Goal: Task Accomplishment & Management: Manage account settings

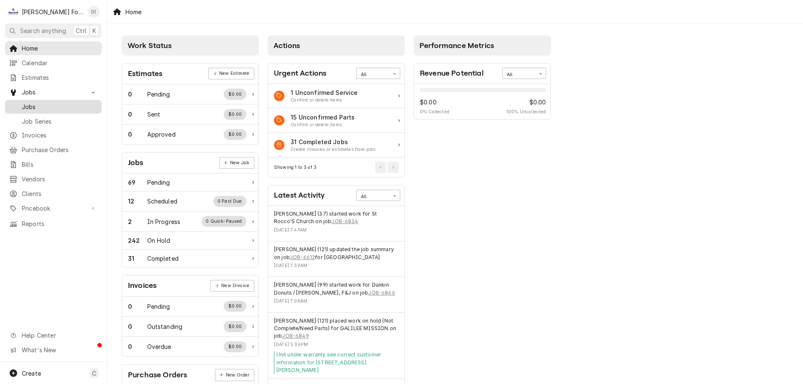
click at [44, 102] on span "Jobs" at bounding box center [60, 106] width 76 height 9
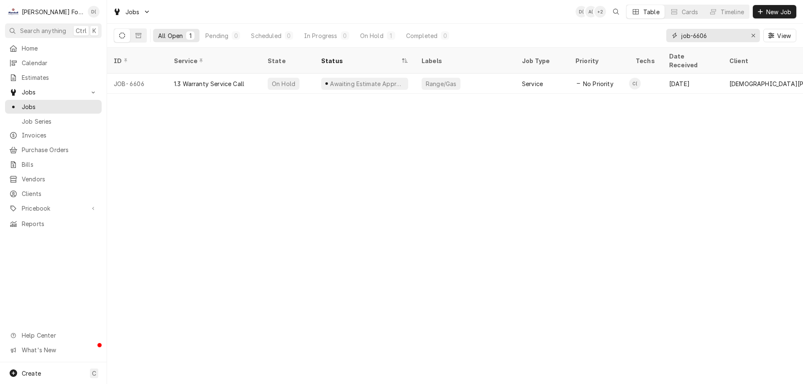
click at [709, 34] on input "job-6606" at bounding box center [712, 35] width 63 height 13
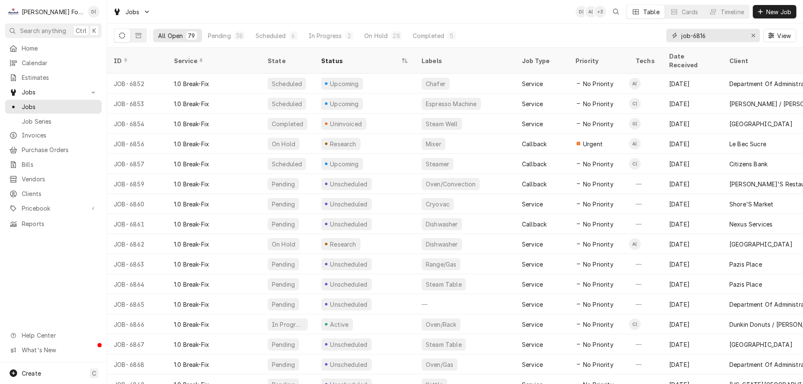
type input "job-6816"
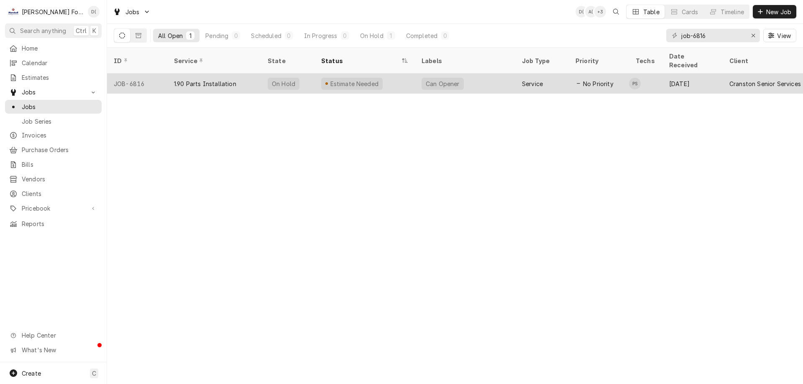
click at [382, 79] on div "Estimate Needed" at bounding box center [365, 84] width 100 height 20
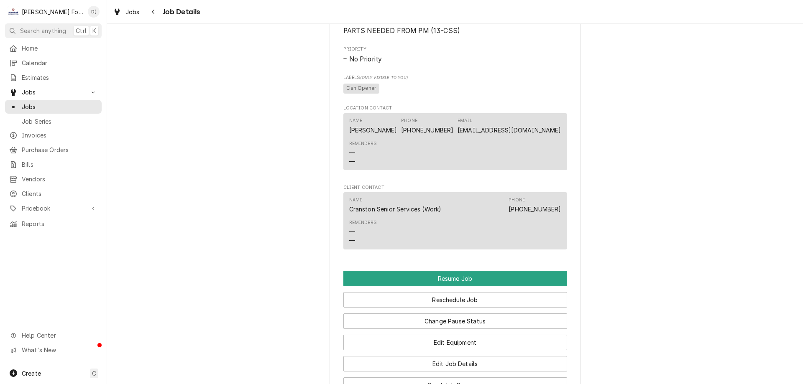
scroll to position [1213, 0]
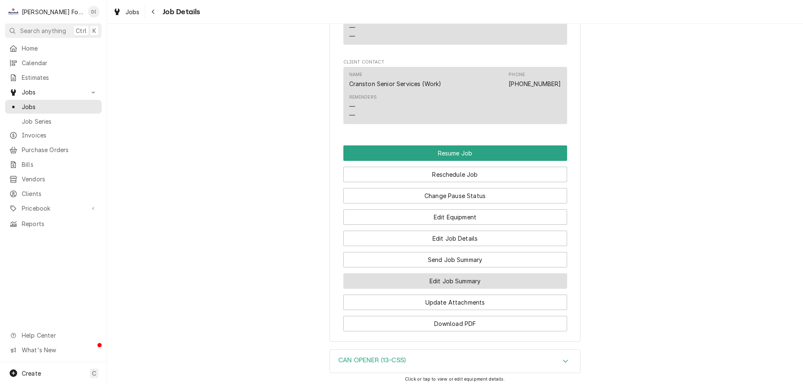
click at [427, 289] on button "Edit Job Summary" at bounding box center [455, 281] width 224 height 15
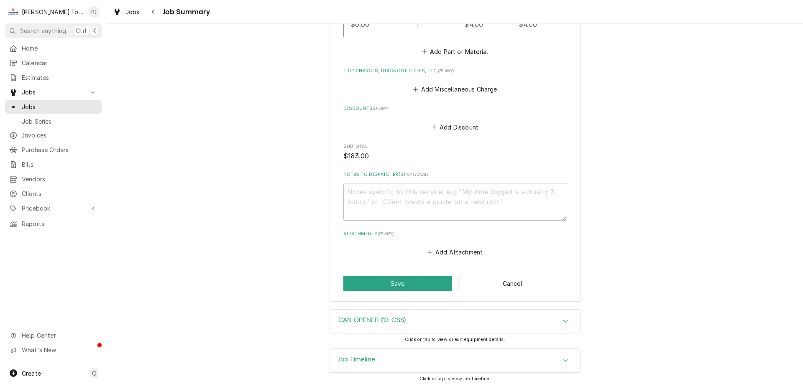
scroll to position [632, 0]
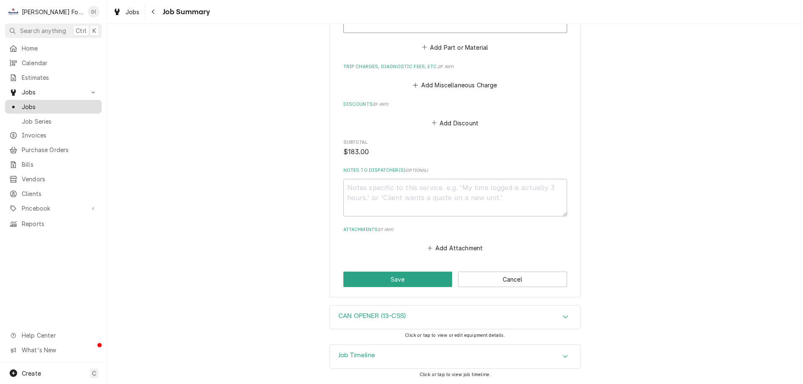
click at [48, 104] on span "Jobs" at bounding box center [60, 106] width 76 height 9
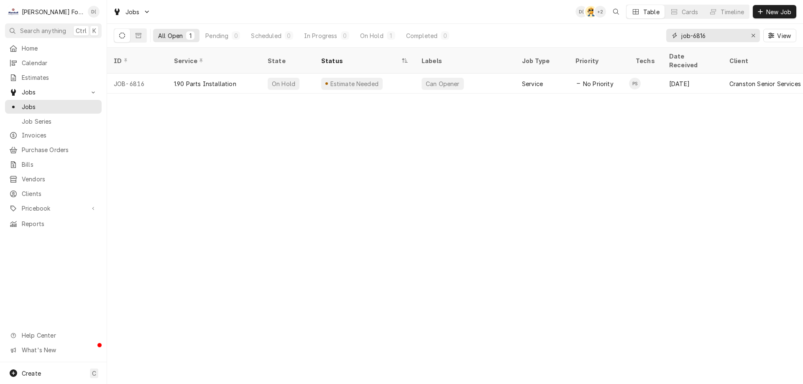
drag, startPoint x: 714, startPoint y: 34, endPoint x: 707, endPoint y: 31, distance: 8.2
click at [712, 33] on input "job-6816" at bounding box center [712, 35] width 63 height 13
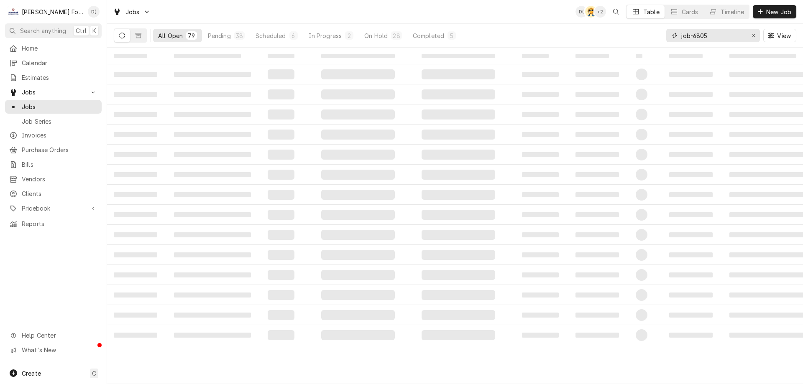
type input "job-6805"
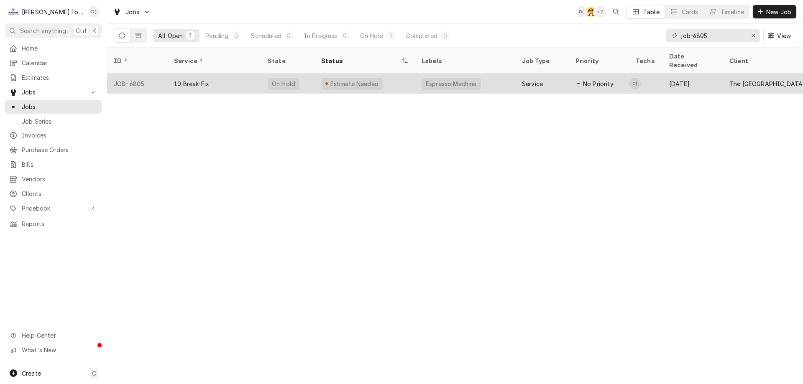
click at [399, 79] on div "Estimate Needed" at bounding box center [365, 84] width 100 height 20
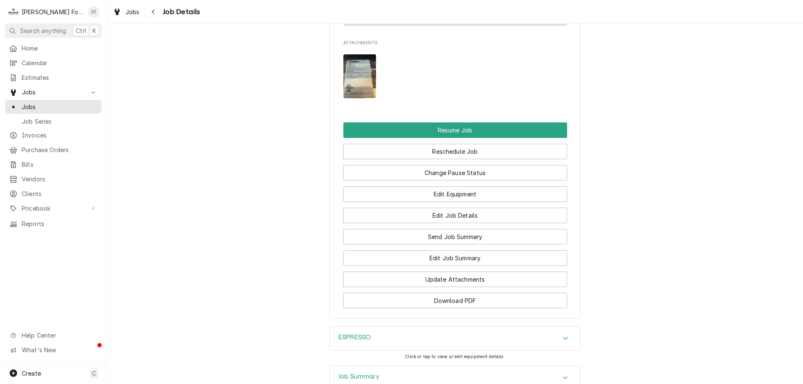
scroll to position [1020, 0]
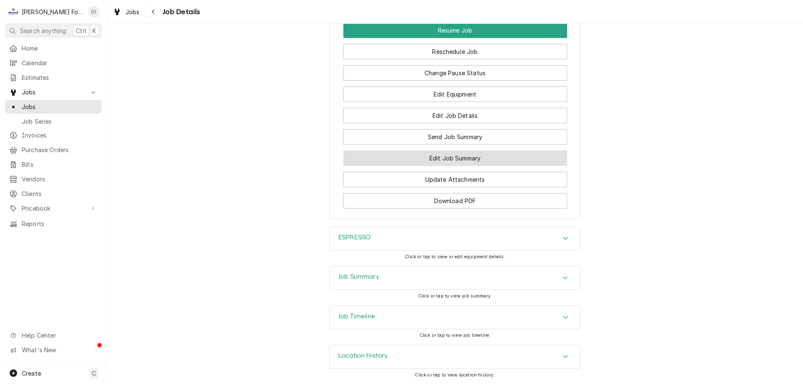
click at [440, 161] on button "Edit Job Summary" at bounding box center [455, 158] width 224 height 15
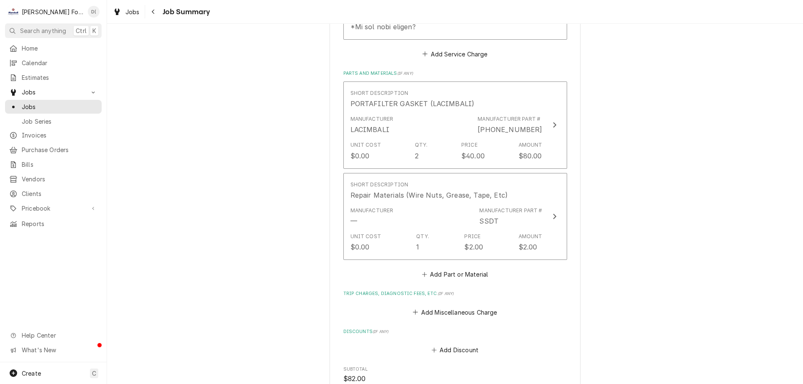
scroll to position [669, 0]
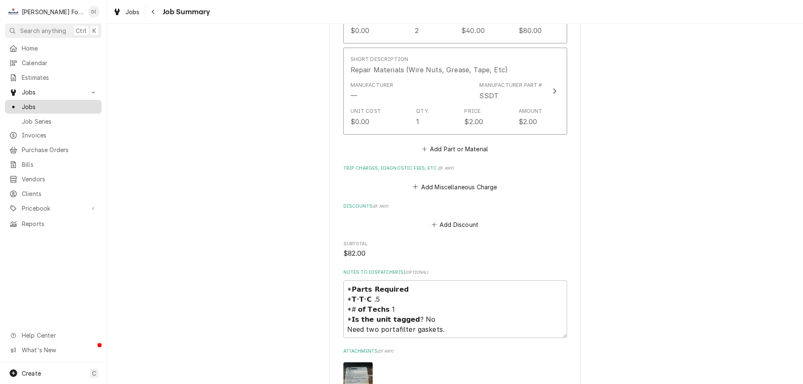
click at [75, 107] on span "Jobs" at bounding box center [60, 106] width 76 height 9
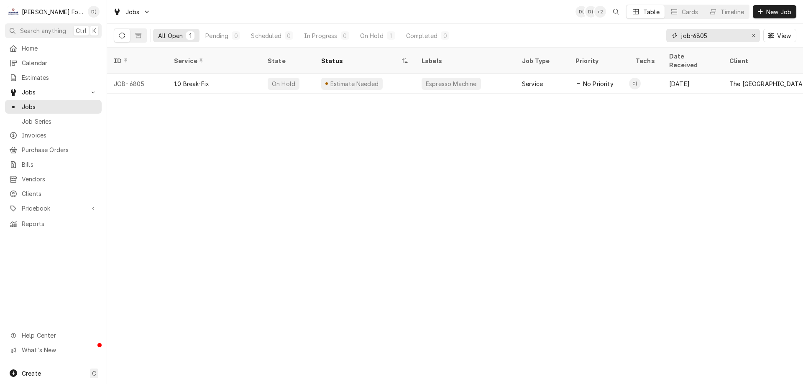
click at [715, 39] on input "job-6805" at bounding box center [712, 35] width 63 height 13
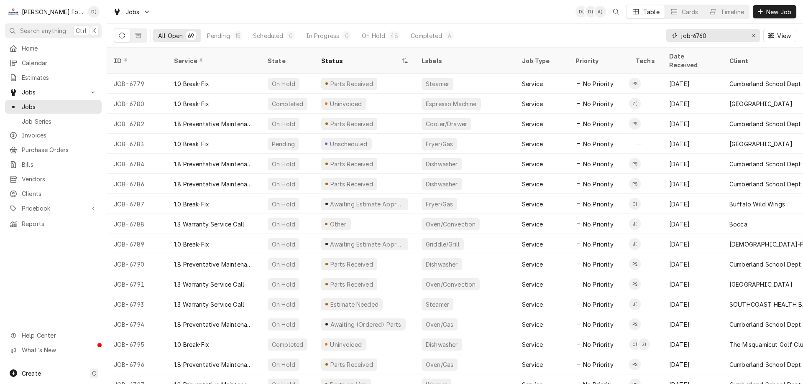
type input "job-6760"
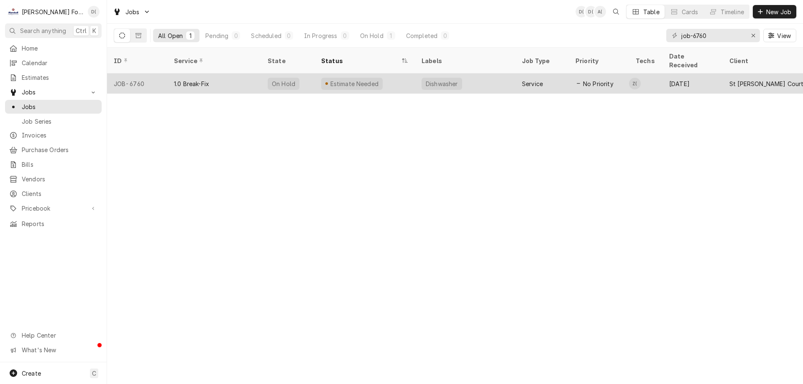
click at [405, 79] on div "Estimate Needed" at bounding box center [365, 84] width 100 height 20
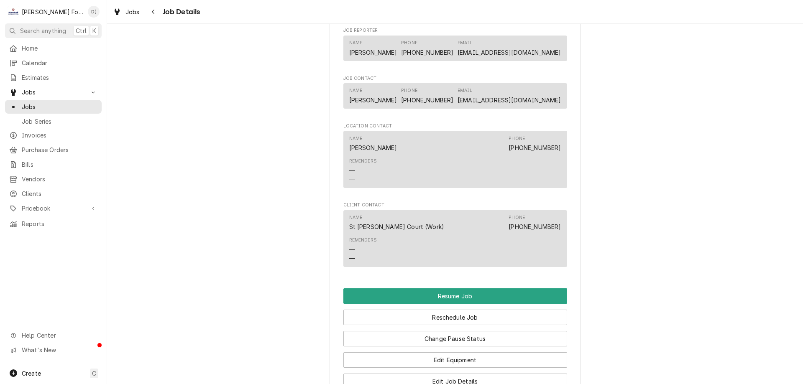
scroll to position [920, 0]
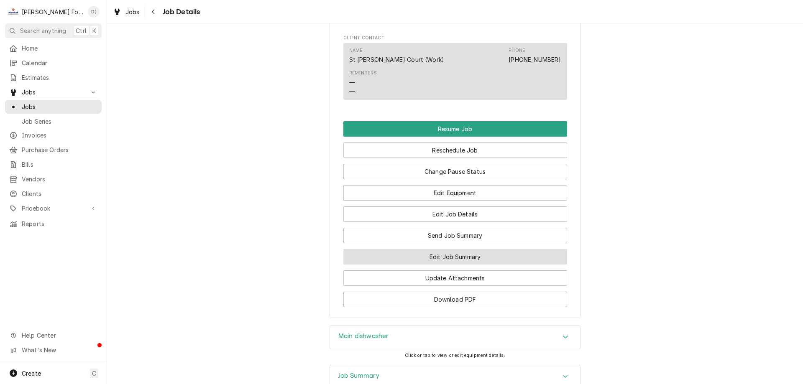
click at [449, 255] on button "Edit Job Summary" at bounding box center [455, 256] width 224 height 15
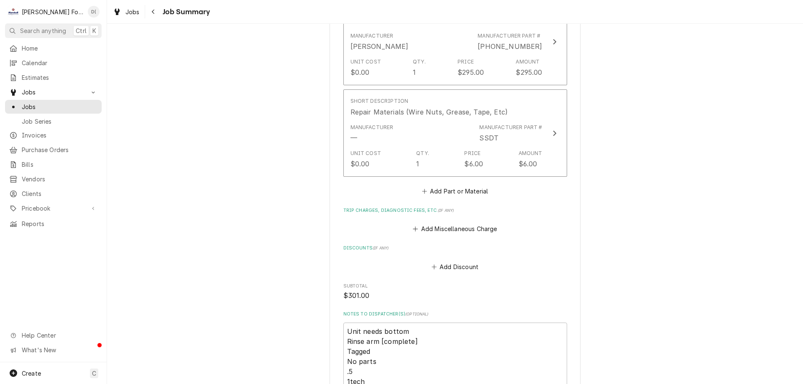
scroll to position [878, 0]
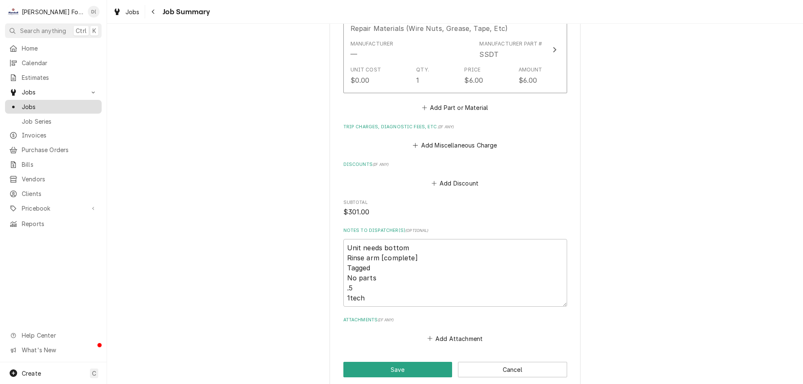
click at [38, 104] on span "Jobs" at bounding box center [60, 106] width 76 height 9
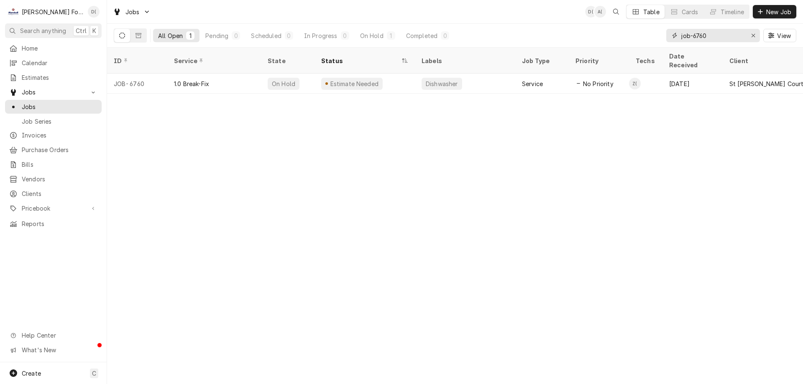
click at [730, 37] on input "job-6760" at bounding box center [712, 35] width 63 height 13
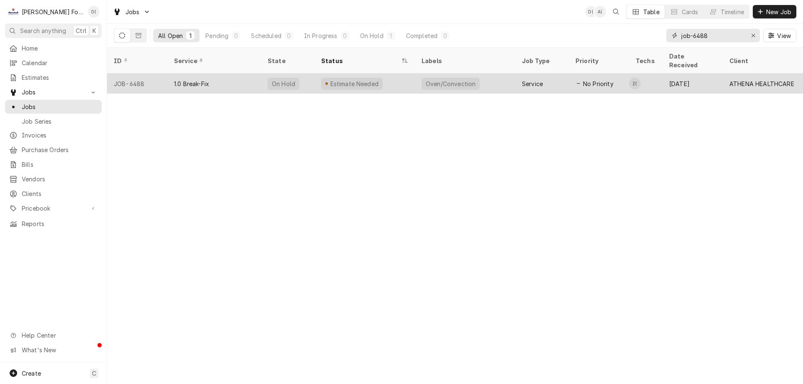
type input "job-6488"
click at [404, 74] on div "Estimate Needed" at bounding box center [365, 84] width 100 height 20
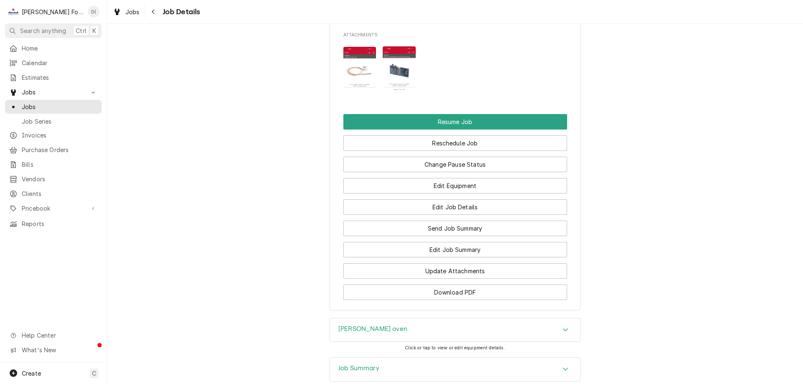
scroll to position [1004, 0]
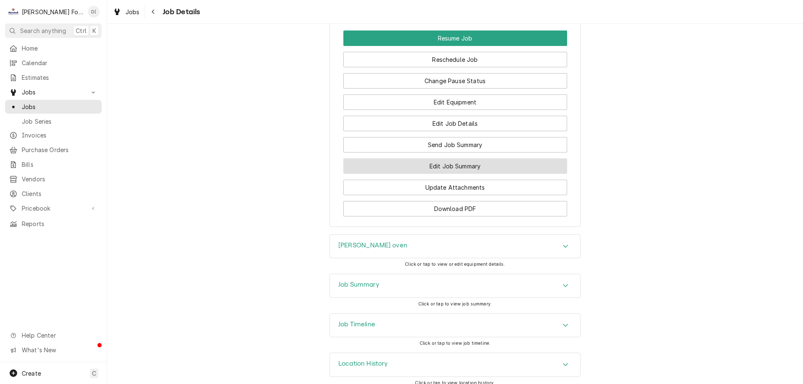
click at [369, 174] on button "Edit Job Summary" at bounding box center [455, 166] width 224 height 15
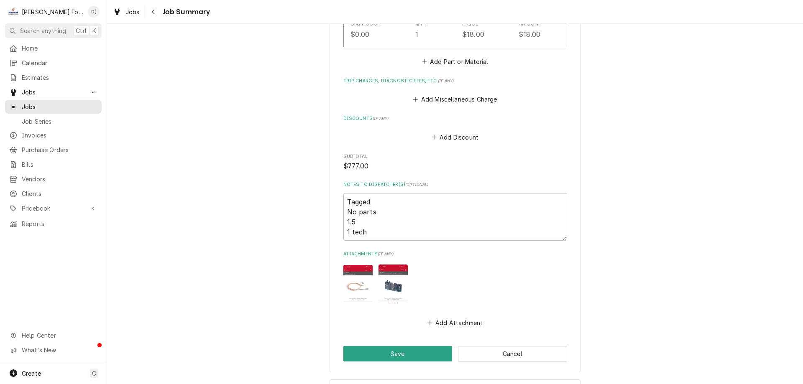
scroll to position [951, 0]
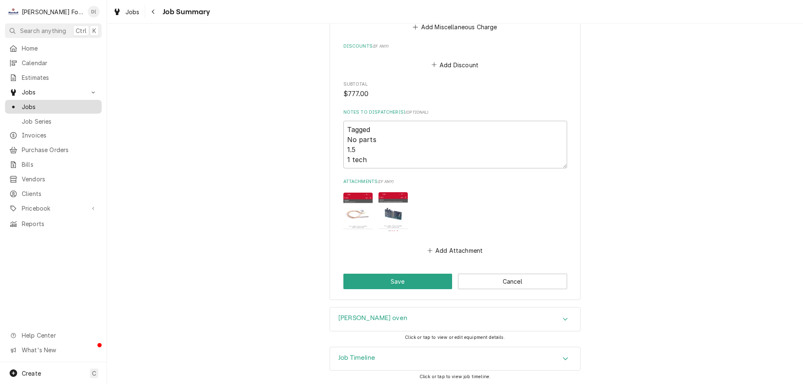
click at [56, 104] on span "Jobs" at bounding box center [60, 106] width 76 height 9
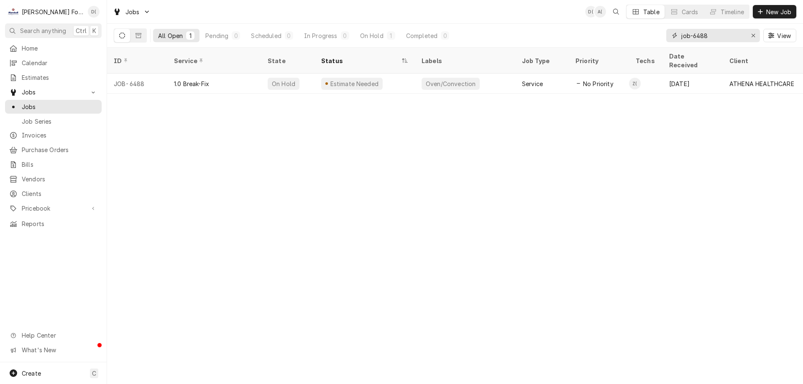
click at [724, 33] on input "job-6488" at bounding box center [712, 35] width 63 height 13
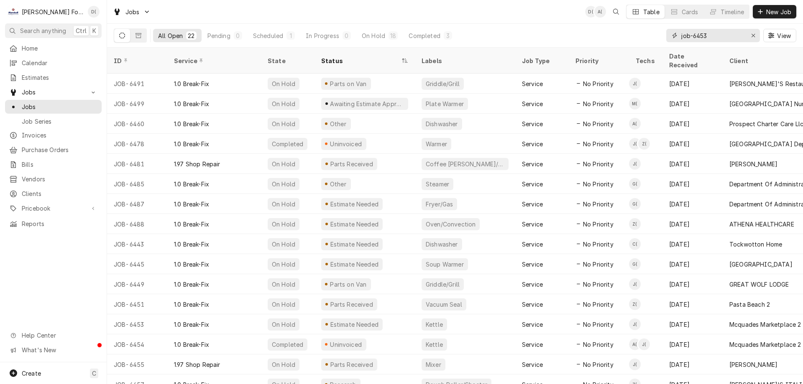
type input "job-6453"
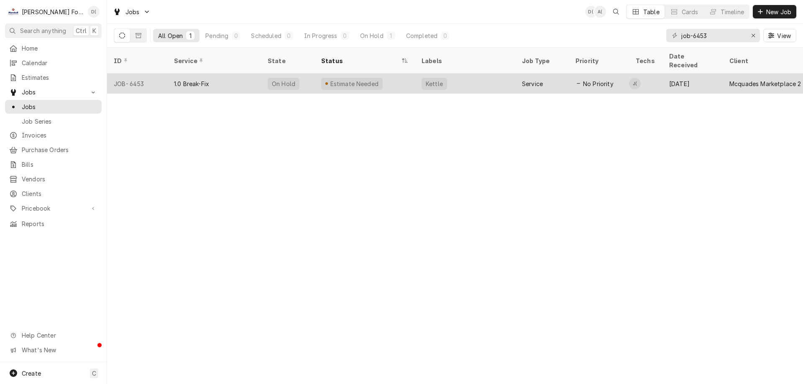
click at [242, 79] on div "1.0 Break-Fix" at bounding box center [214, 84] width 94 height 20
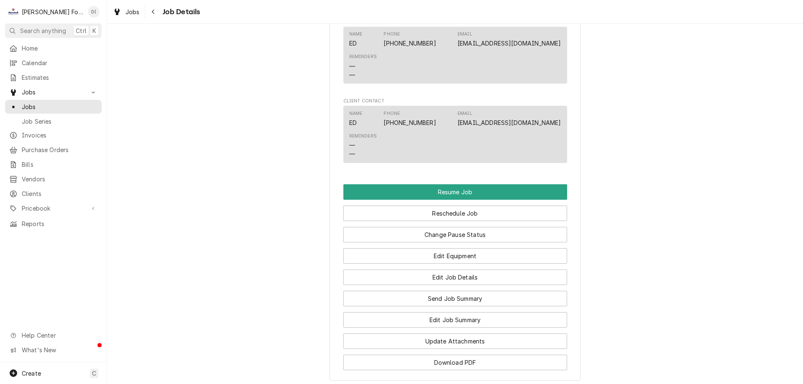
scroll to position [920, 0]
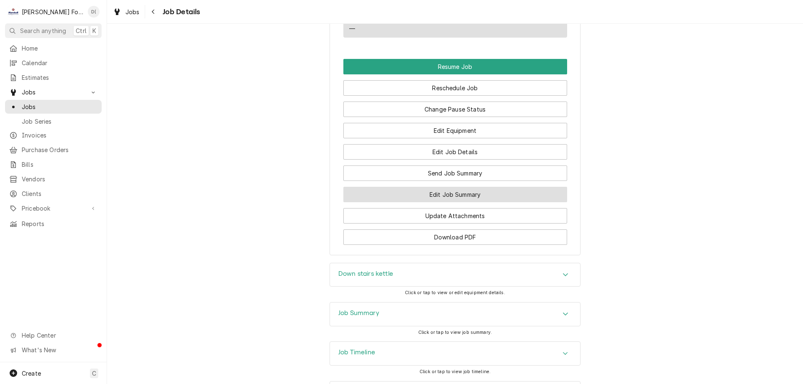
click at [454, 189] on button "Edit Job Summary" at bounding box center [455, 194] width 224 height 15
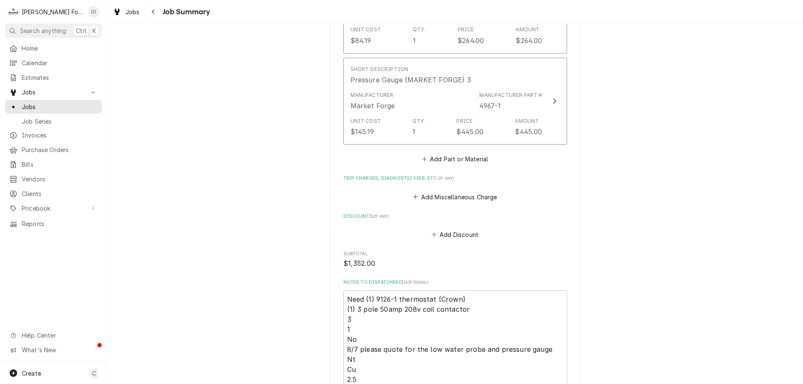
scroll to position [1129, 0]
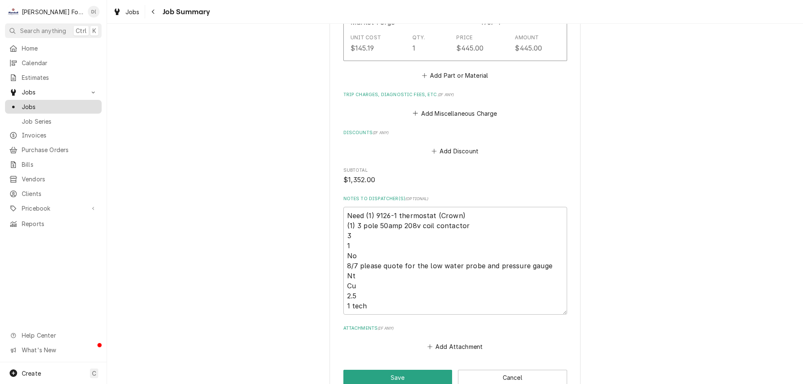
click at [61, 107] on span "Jobs" at bounding box center [60, 106] width 76 height 9
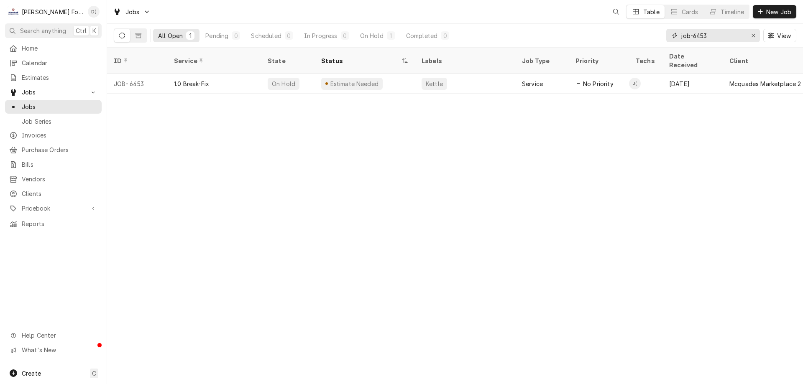
click at [717, 37] on input "job-6453" at bounding box center [712, 35] width 63 height 13
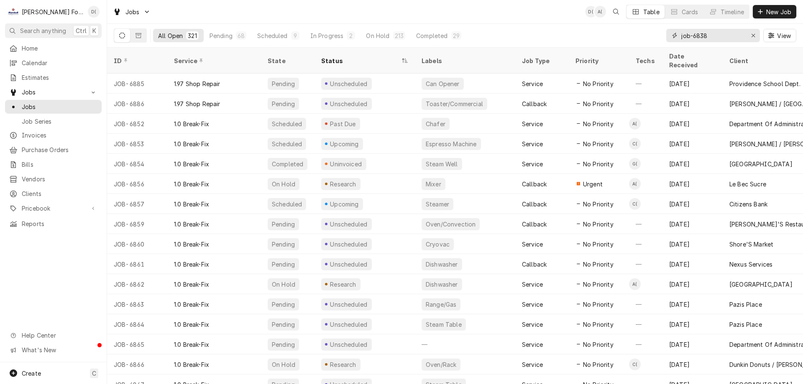
type input "job-6838"
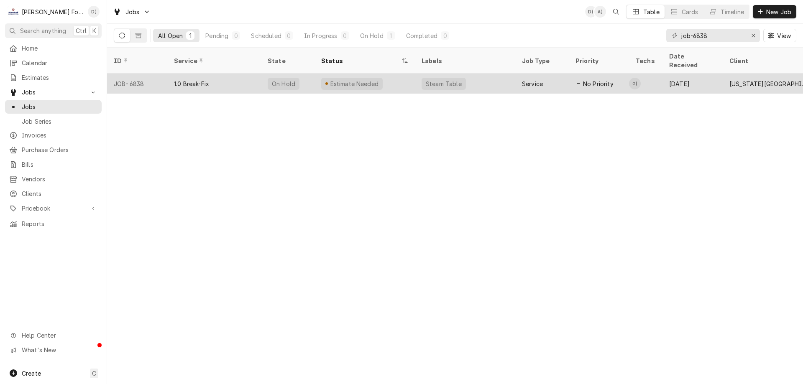
click at [406, 74] on div "Estimate Needed" at bounding box center [365, 84] width 100 height 20
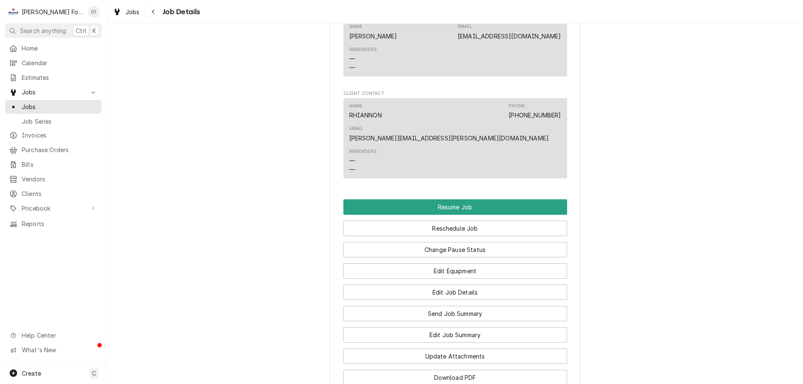
scroll to position [920, 0]
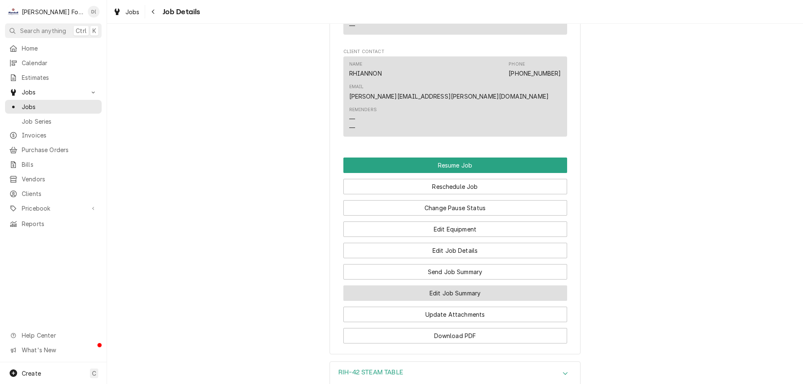
click at [431, 286] on button "Edit Job Summary" at bounding box center [455, 293] width 224 height 15
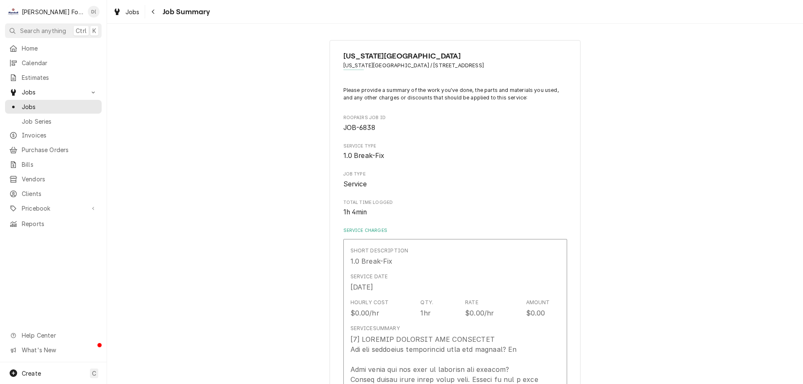
type textarea "x"
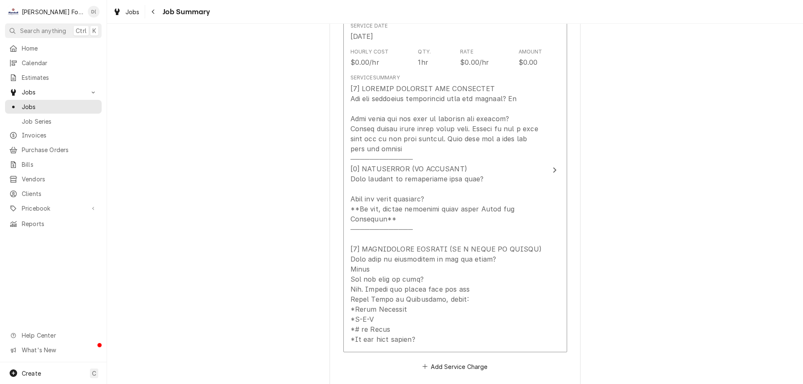
scroll to position [376, 0]
